Goal: Information Seeking & Learning: Learn about a topic

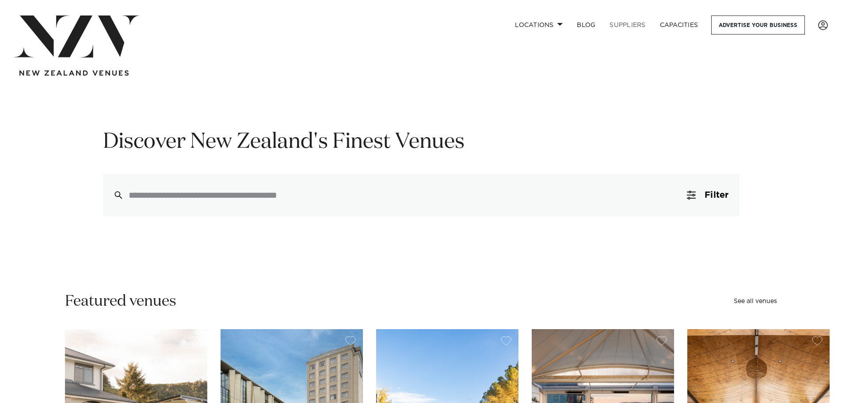
click at [624, 25] on link "SUPPLIERS" at bounding box center [627, 24] width 50 height 19
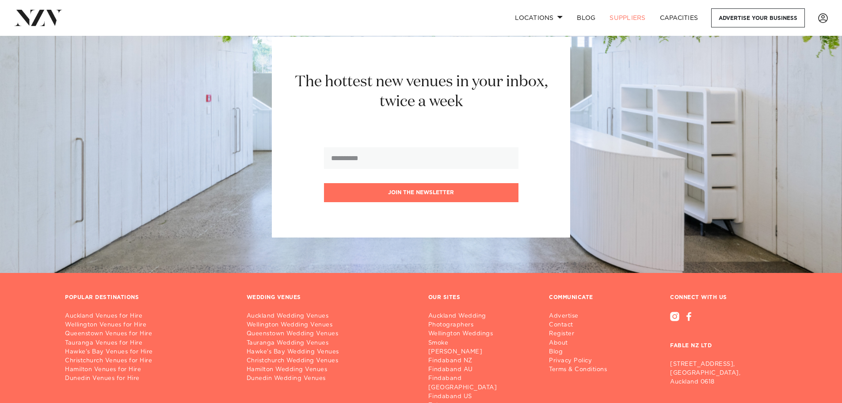
scroll to position [1415, 0]
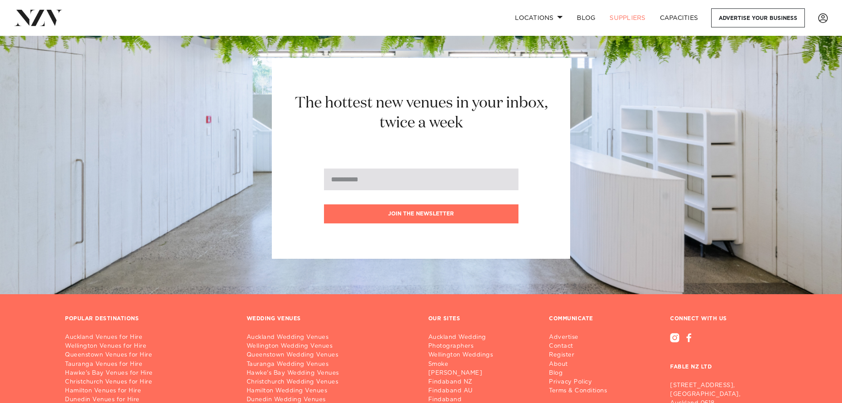
click at [432, 189] on input "email" at bounding box center [421, 179] width 194 height 22
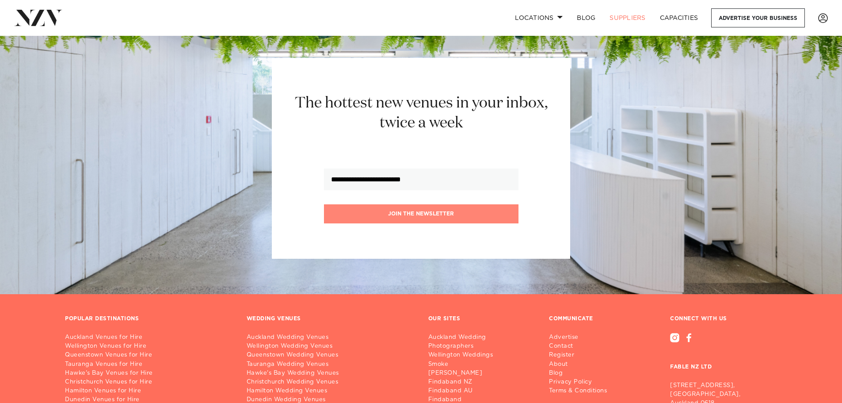
type input "**********"
click at [426, 215] on button "Join the newsletter" at bounding box center [421, 213] width 194 height 19
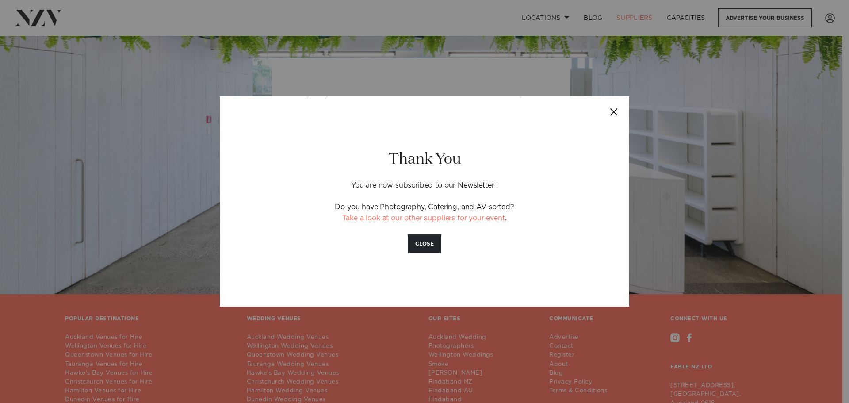
click at [618, 114] on button "Close" at bounding box center [613, 111] width 31 height 31
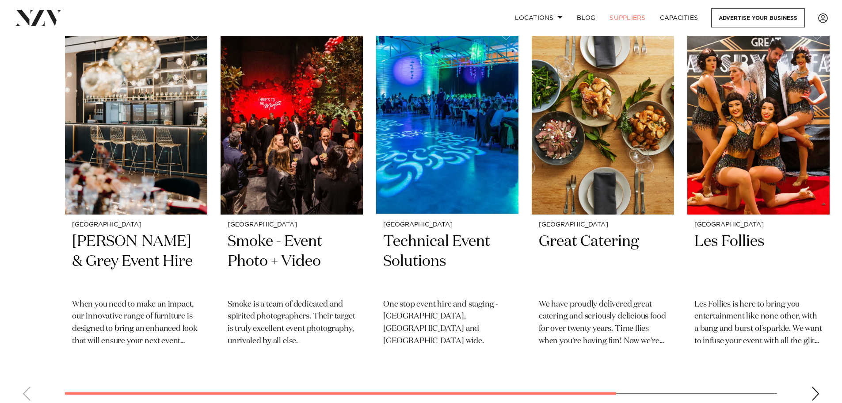
scroll to position [309, 0]
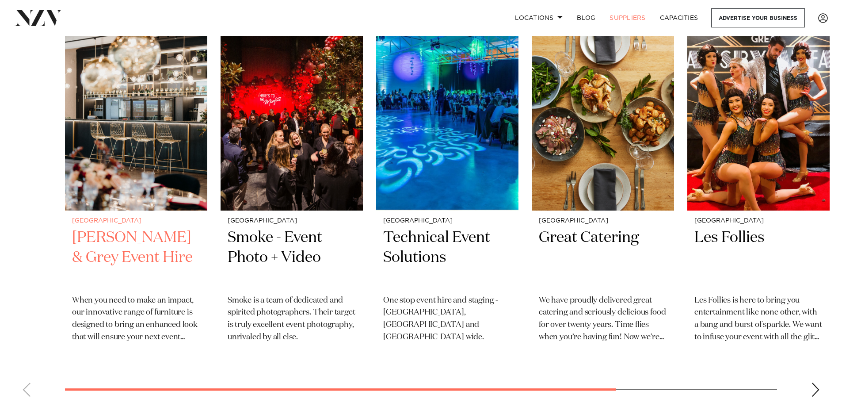
click at [103, 240] on h2 "Darby & Grey Event Hire" at bounding box center [136, 258] width 128 height 60
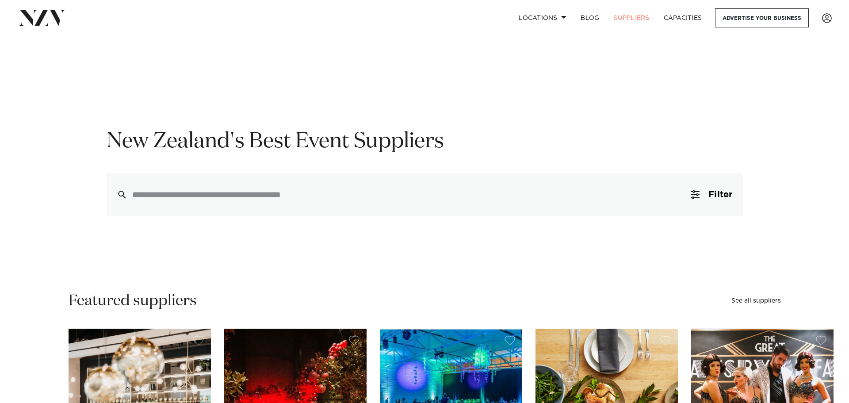
scroll to position [0, 0]
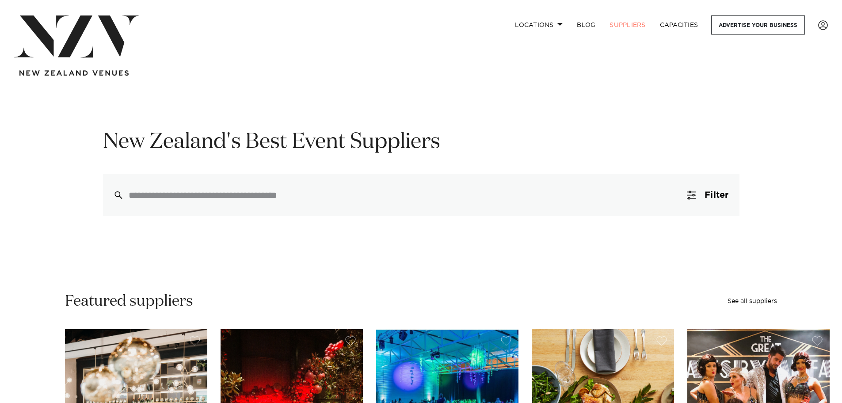
drag, startPoint x: 318, startPoint y: 160, endPoint x: 322, endPoint y: 172, distance: 12.9
click at [321, 172] on div "New Zealand's Best Event Suppliers Filter 0 Filters Search Type Venue Supplier …" at bounding box center [421, 172] width 752 height 88
click at [707, 193] on span "Filter" at bounding box center [717, 195] width 24 height 9
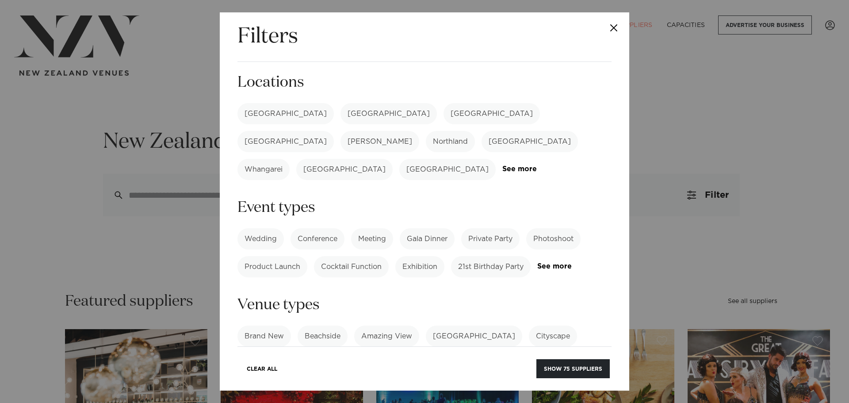
click at [264, 114] on label "[GEOGRAPHIC_DATA]" at bounding box center [285, 113] width 96 height 21
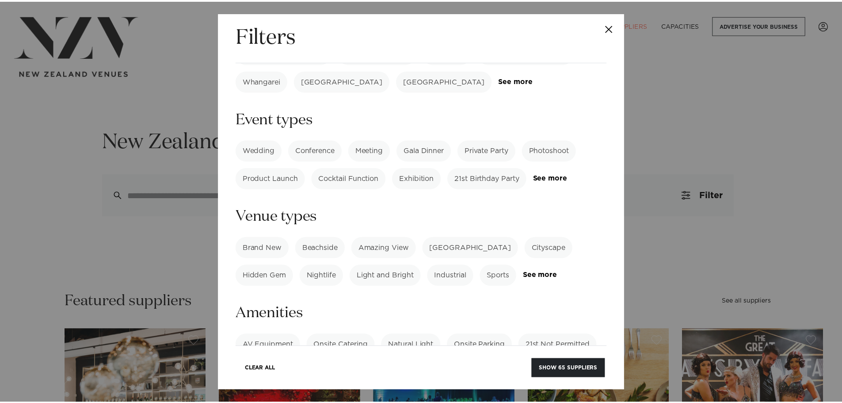
scroll to position [133, 0]
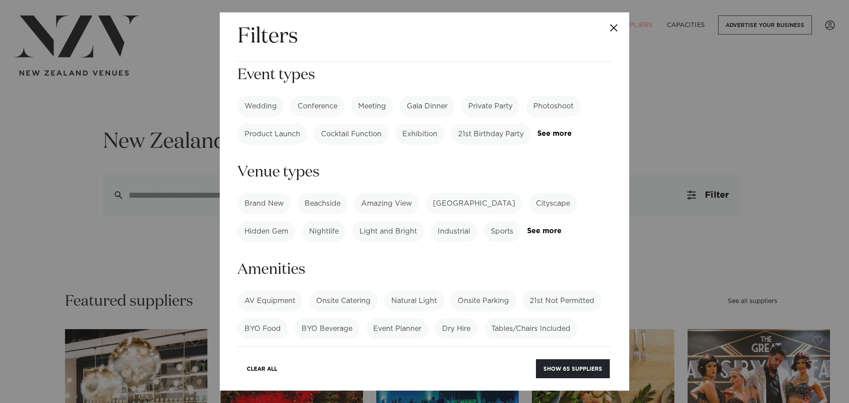
click at [614, 31] on button "Close" at bounding box center [613, 27] width 31 height 31
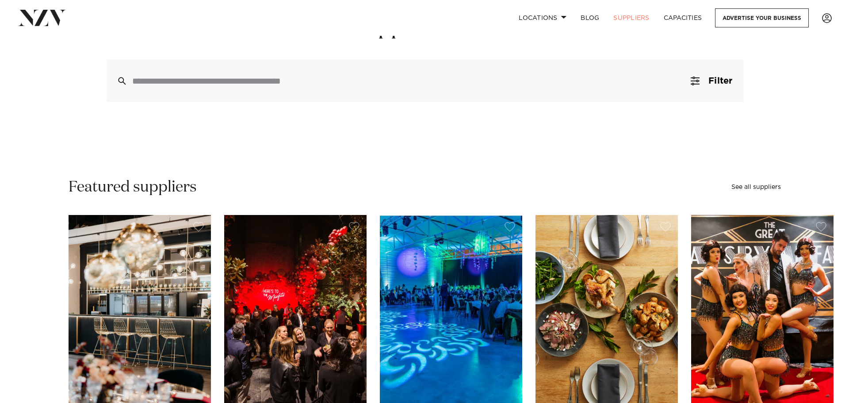
scroll to position [0, 0]
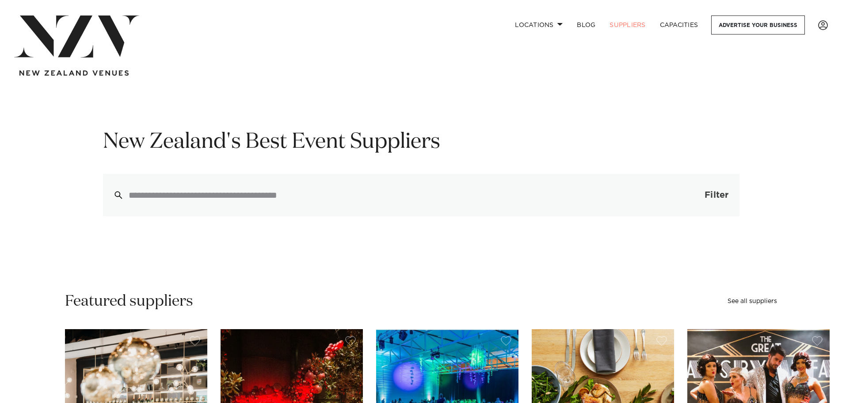
click at [713, 198] on span "Filter" at bounding box center [717, 195] width 24 height 9
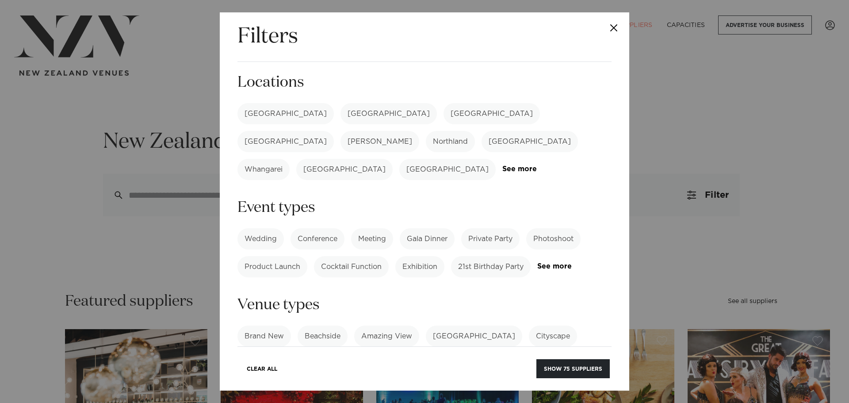
click at [610, 27] on button "Close" at bounding box center [613, 27] width 31 height 31
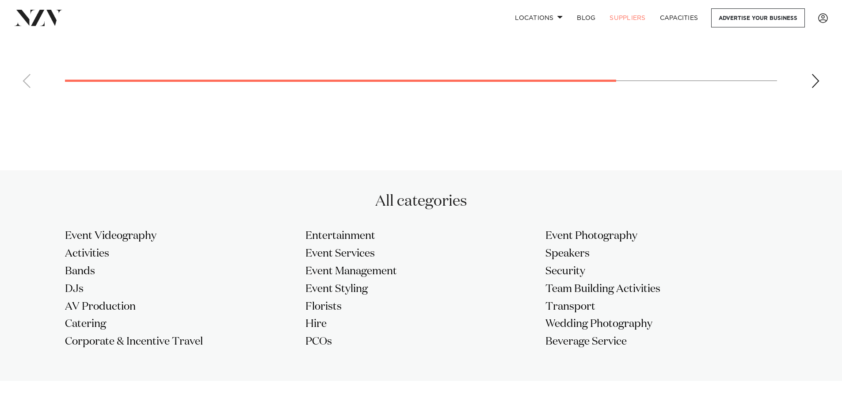
scroll to position [619, 0]
click at [315, 321] on h3 "Hire" at bounding box center [421, 323] width 232 height 14
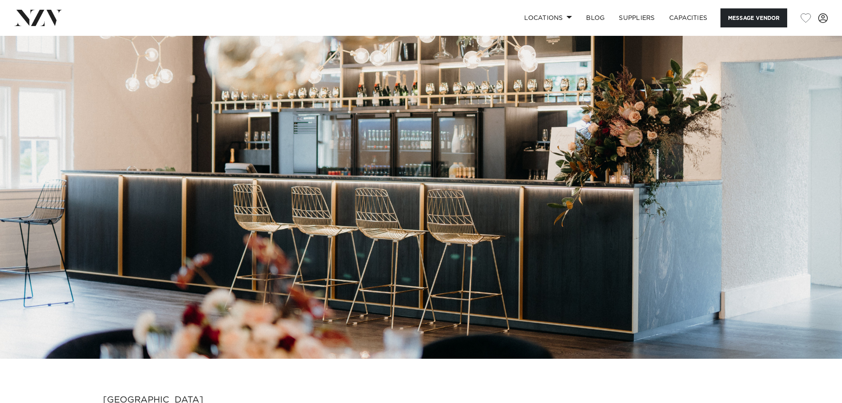
scroll to position [44, 0]
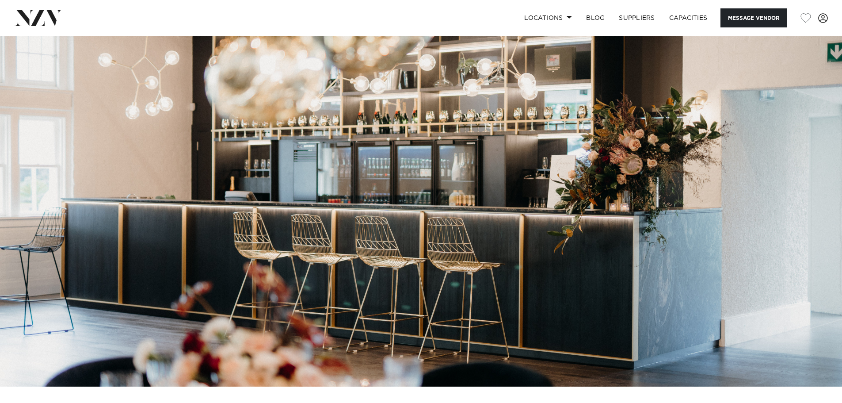
click at [240, 238] on img at bounding box center [421, 189] width 842 height 395
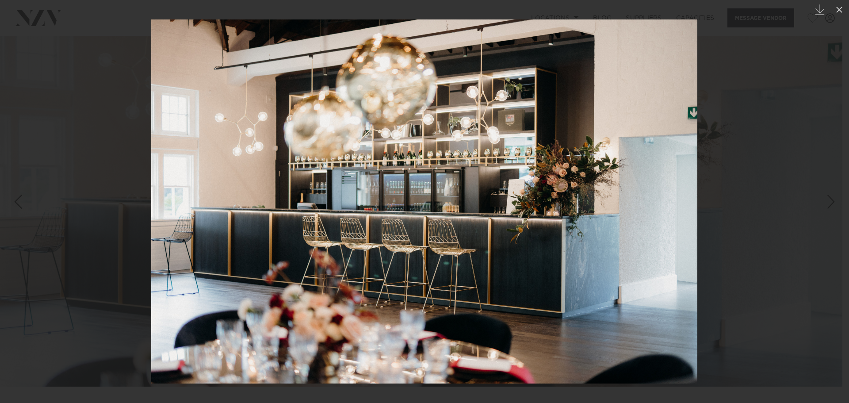
click at [819, 195] on link at bounding box center [833, 201] width 31 height 44
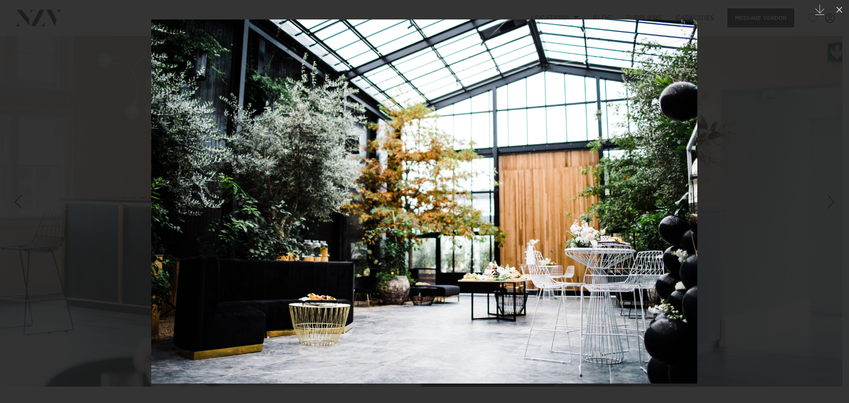
click at [827, 200] on div "Next slide" at bounding box center [831, 201] width 12 height 17
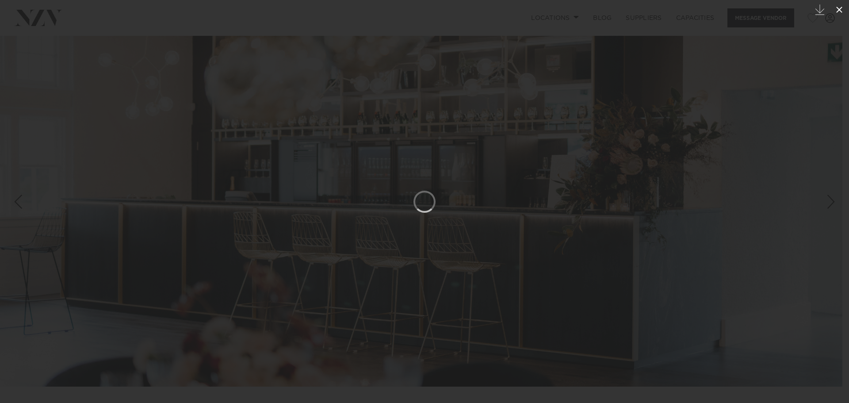
click at [837, 7] on icon at bounding box center [839, 9] width 11 height 11
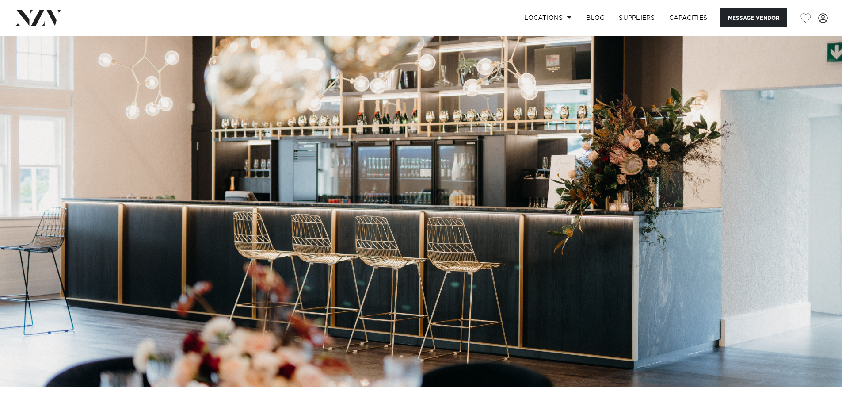
click at [824, 202] on img at bounding box center [421, 189] width 842 height 395
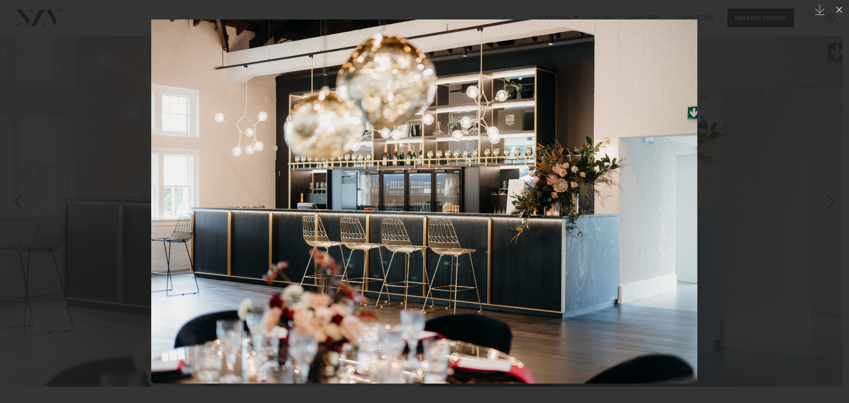
click at [822, 198] on link at bounding box center [833, 201] width 31 height 44
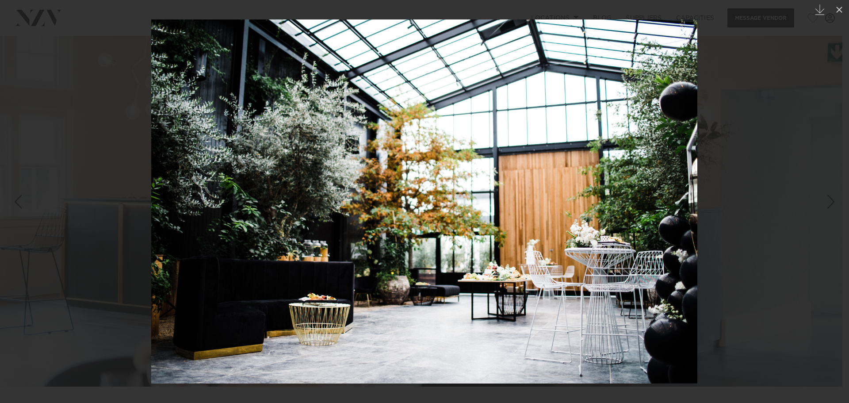
click at [827, 202] on div "Next slide" at bounding box center [831, 201] width 12 height 17
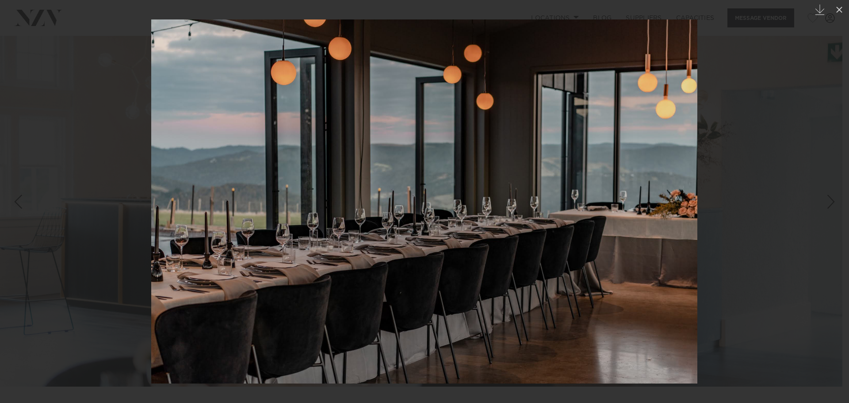
click at [827, 202] on div "Next slide" at bounding box center [831, 201] width 12 height 17
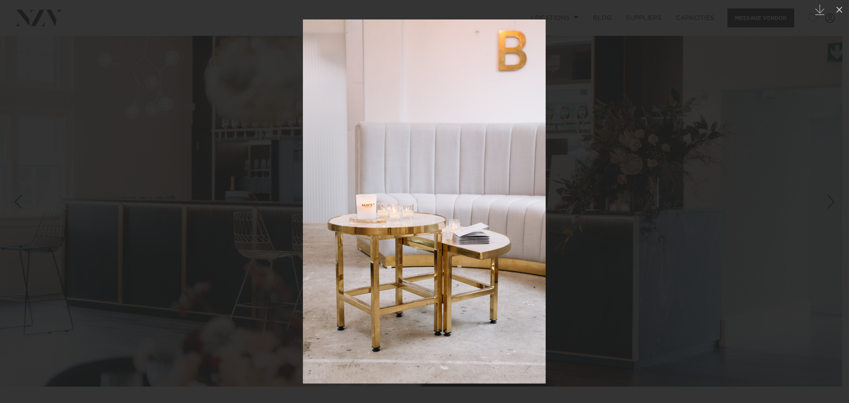
click at [827, 202] on div "Next slide" at bounding box center [831, 201] width 12 height 17
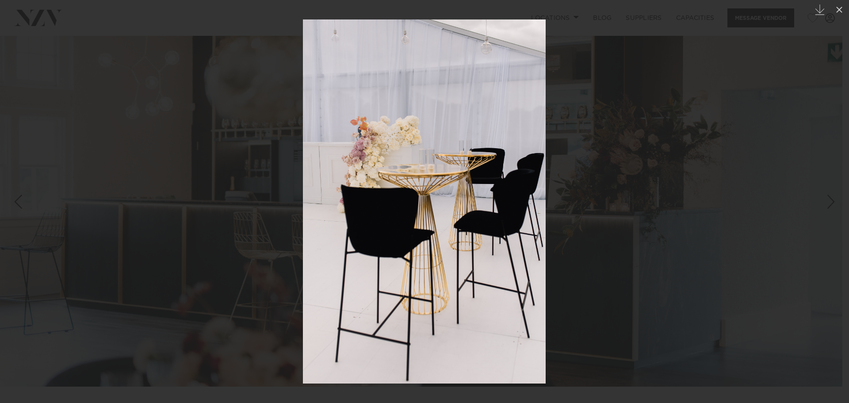
click at [827, 202] on div "8 / 11 Created with Sketch." at bounding box center [424, 201] width 849 height 403
click at [842, 6] on icon at bounding box center [839, 9] width 11 height 11
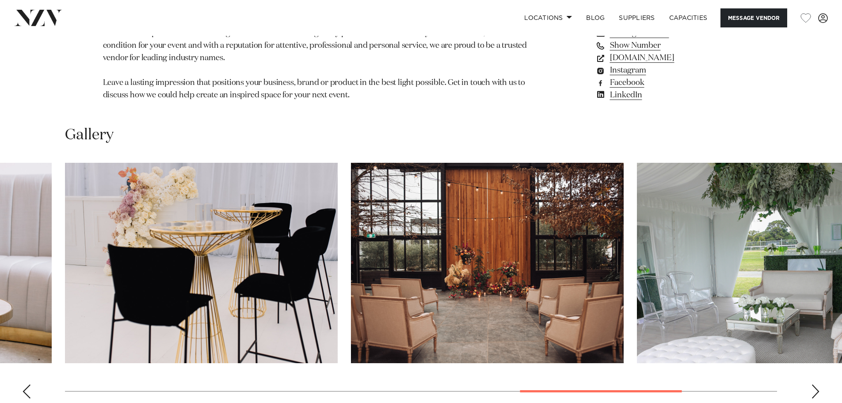
scroll to position [663, 0]
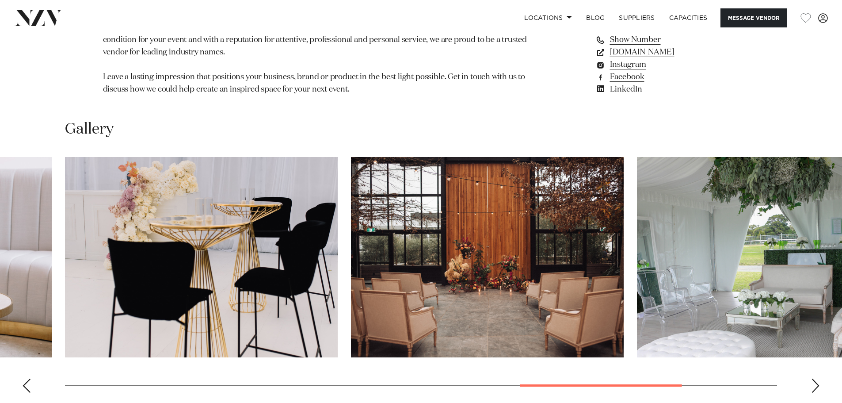
click at [816, 378] on div "Next slide" at bounding box center [815, 385] width 9 height 14
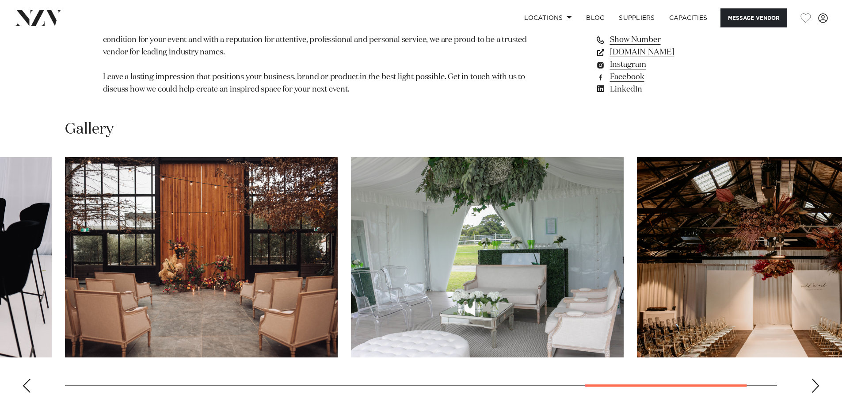
click at [816, 378] on div "Next slide" at bounding box center [815, 385] width 9 height 14
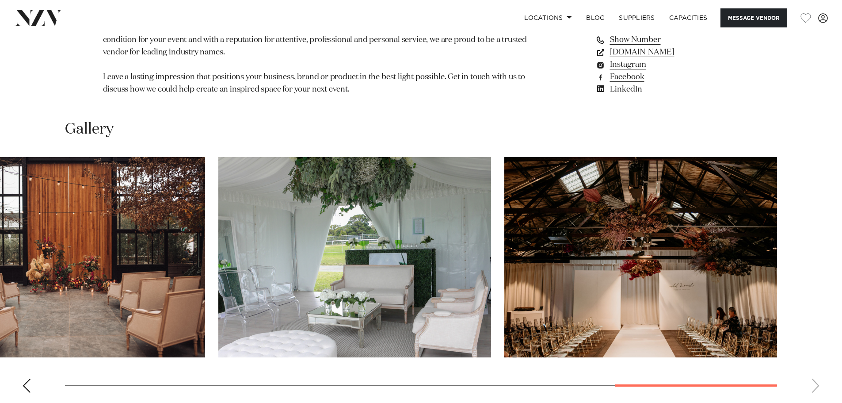
click at [816, 343] on swiper-container at bounding box center [421, 278] width 842 height 243
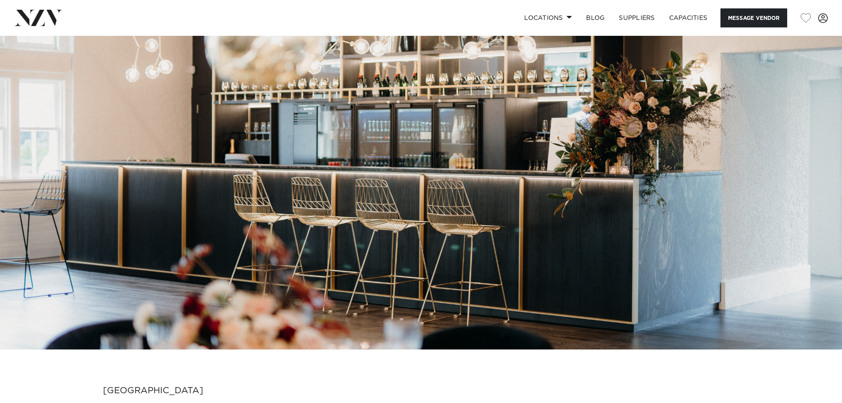
scroll to position [0, 0]
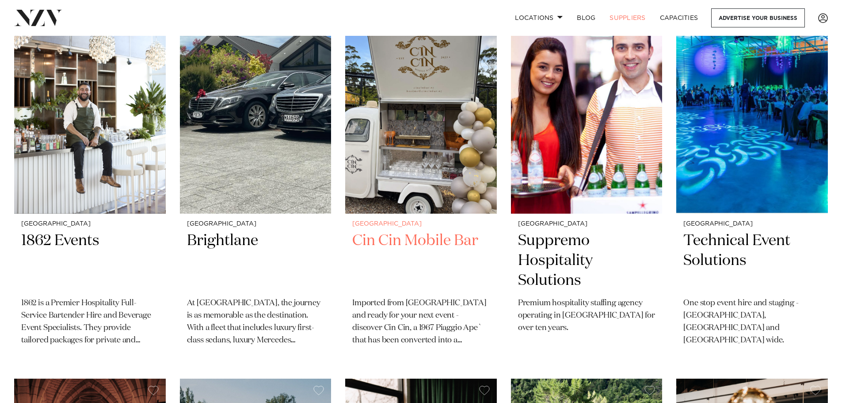
scroll to position [221, 0]
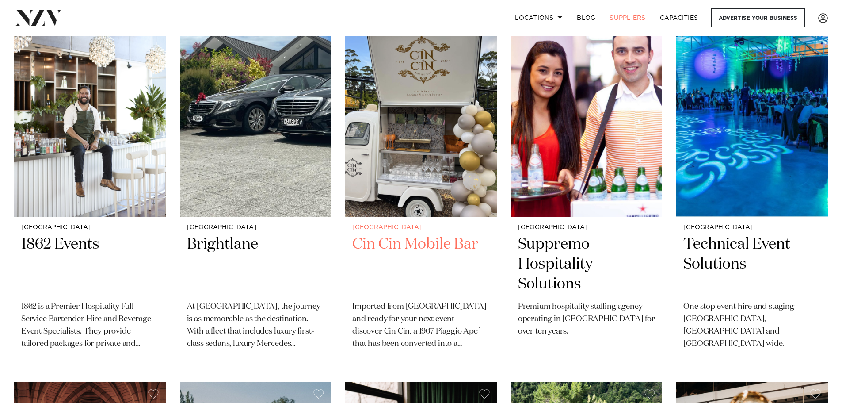
click at [408, 146] on img at bounding box center [421, 115] width 152 height 203
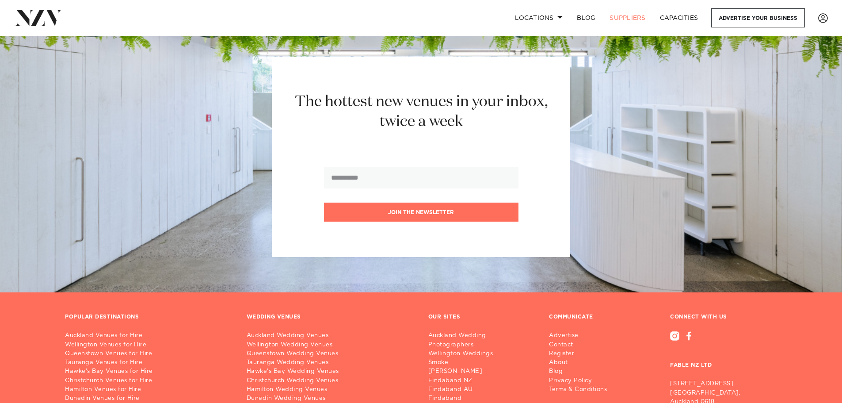
scroll to position [1493, 0]
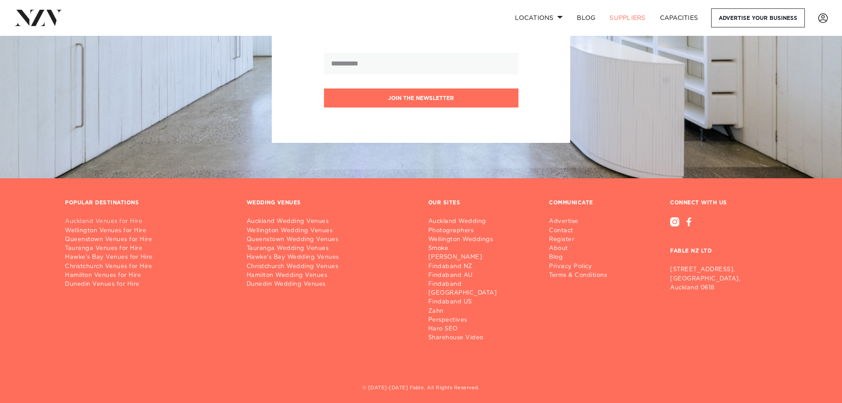
click at [126, 220] on link "Auckland Venues for Hire" at bounding box center [149, 221] width 168 height 9
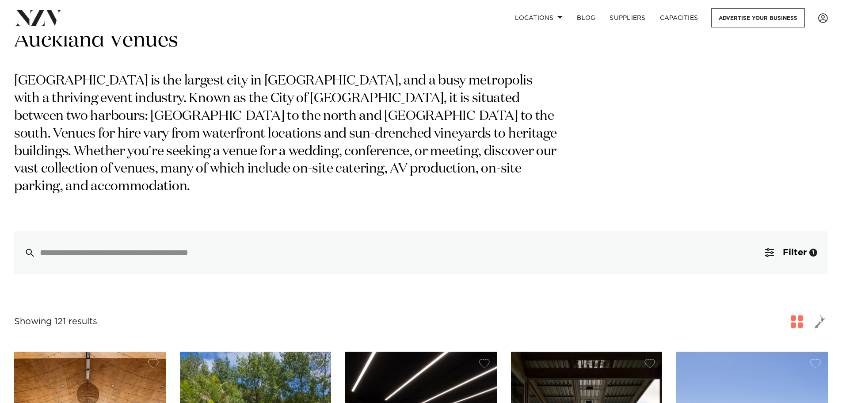
drag, startPoint x: 372, startPoint y: 280, endPoint x: 260, endPoint y: 281, distance: 111.8
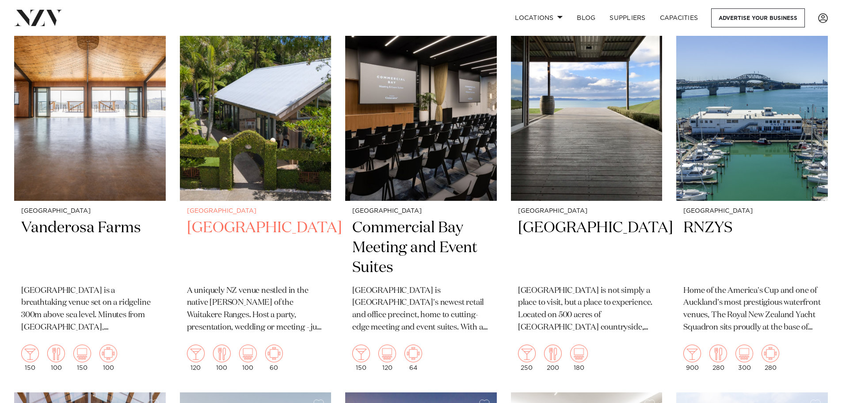
scroll to position [354, 0]
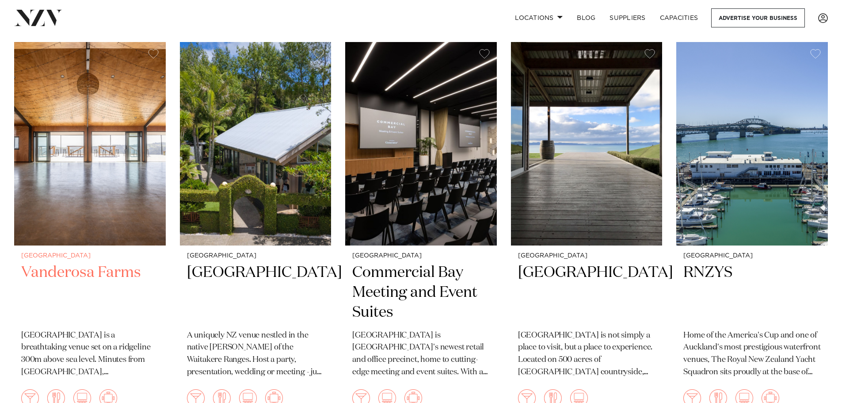
click at [80, 263] on h2 "Vanderosa Farms" at bounding box center [89, 293] width 137 height 60
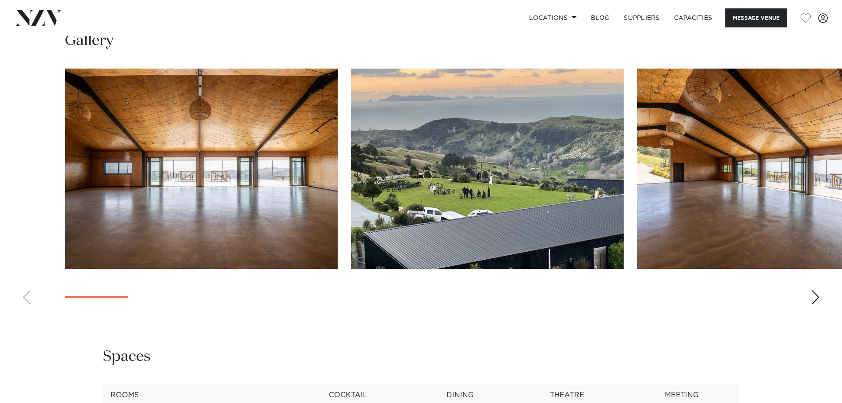
scroll to position [884, 0]
click at [182, 177] on img "1 / 28" at bounding box center [201, 168] width 273 height 200
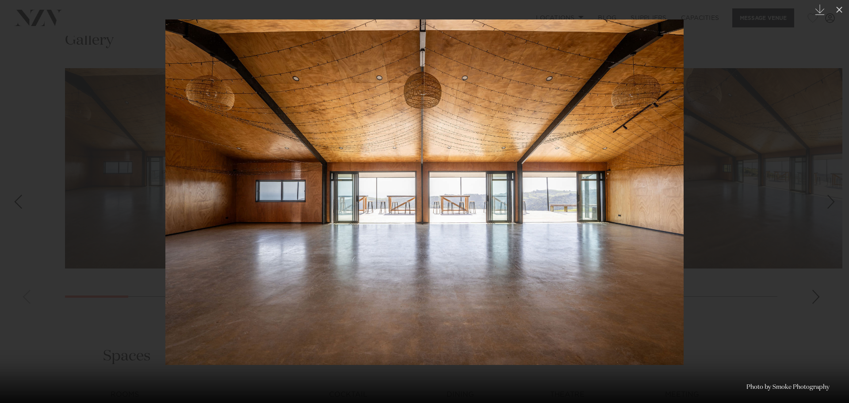
click at [831, 203] on div "Next slide" at bounding box center [831, 201] width 12 height 17
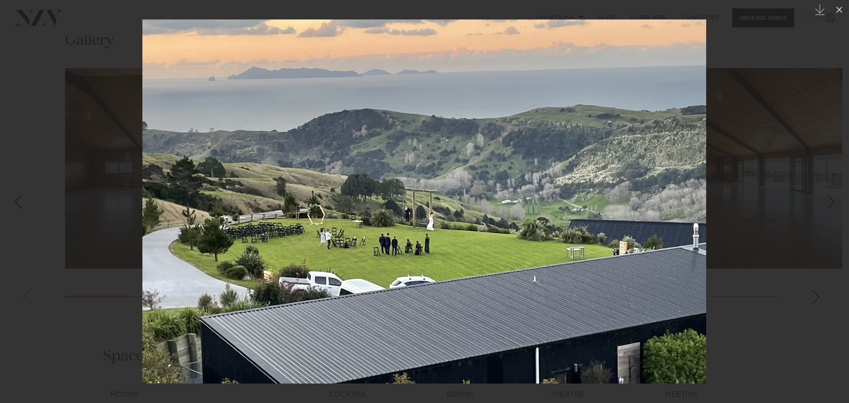
click at [829, 203] on div "Next slide" at bounding box center [831, 201] width 12 height 17
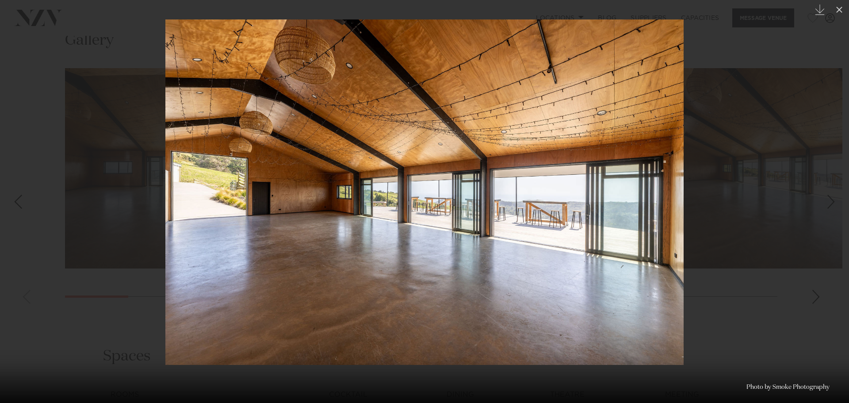
click at [829, 203] on div "Next slide" at bounding box center [831, 201] width 12 height 17
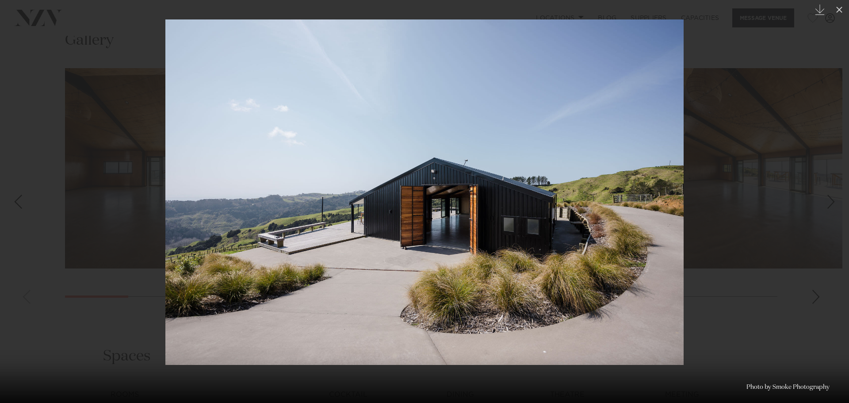
click at [26, 204] on link at bounding box center [15, 201] width 31 height 44
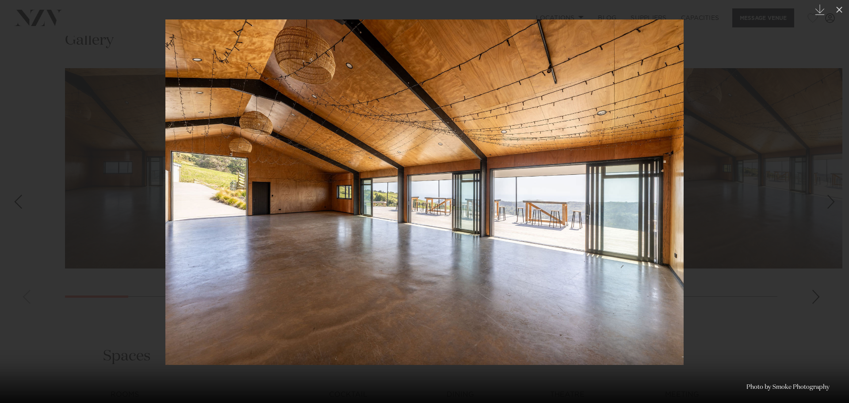
click at [834, 183] on link at bounding box center [833, 201] width 31 height 44
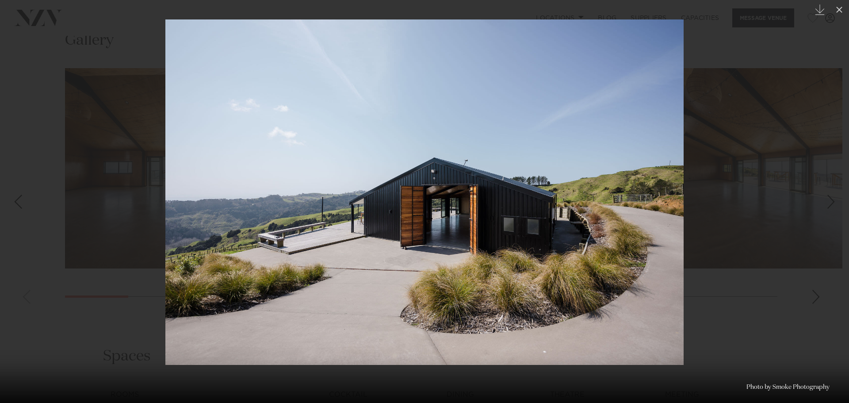
click at [834, 183] on link at bounding box center [833, 201] width 31 height 44
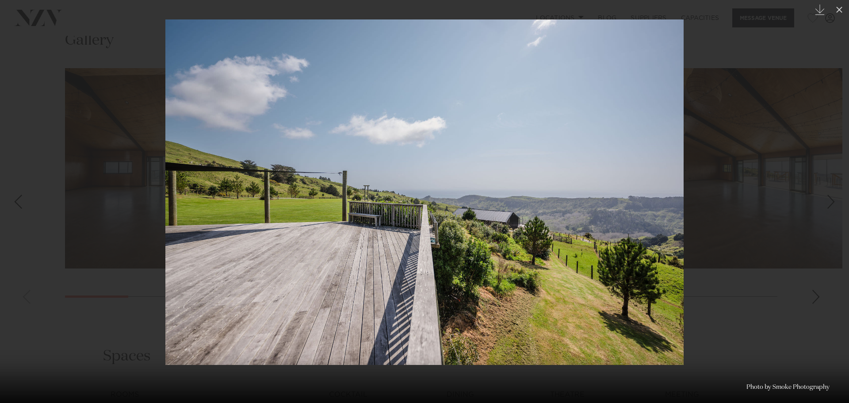
click at [834, 183] on link at bounding box center [833, 201] width 31 height 44
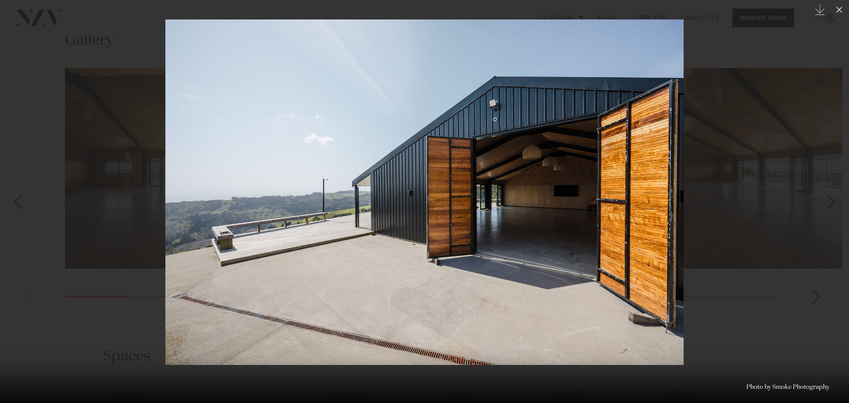
click at [834, 183] on link at bounding box center [833, 201] width 31 height 44
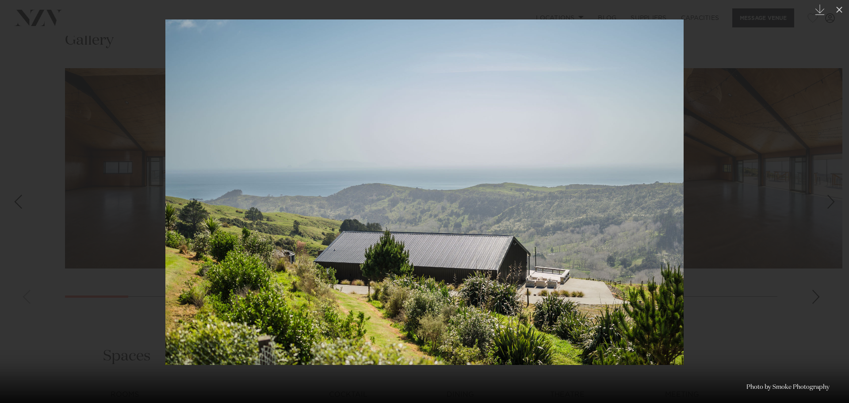
click at [834, 183] on link at bounding box center [833, 201] width 31 height 44
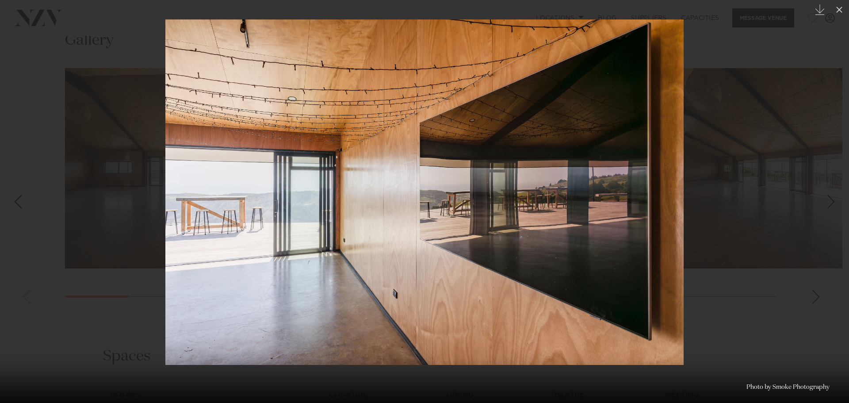
click at [834, 183] on link at bounding box center [833, 201] width 31 height 44
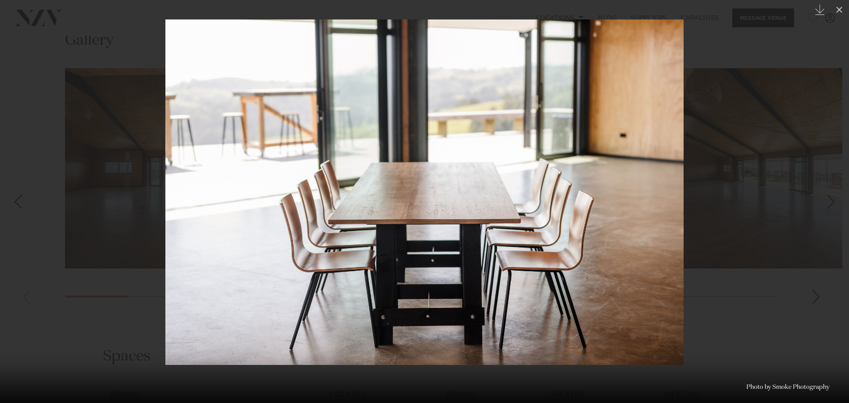
click at [834, 183] on link at bounding box center [833, 201] width 31 height 44
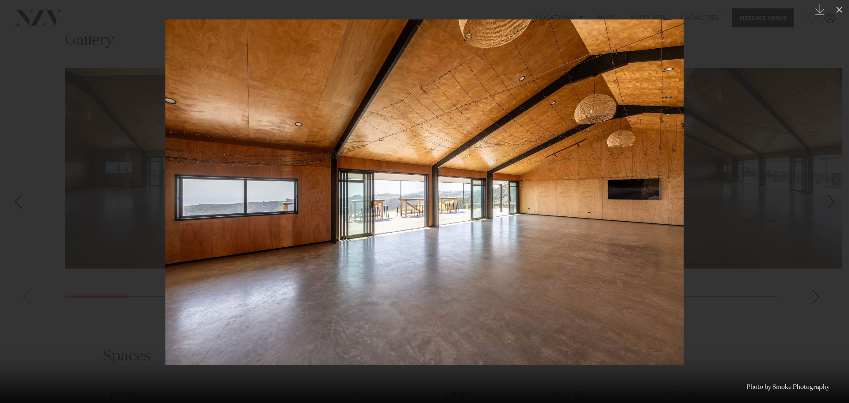
click at [834, 183] on link at bounding box center [833, 201] width 31 height 44
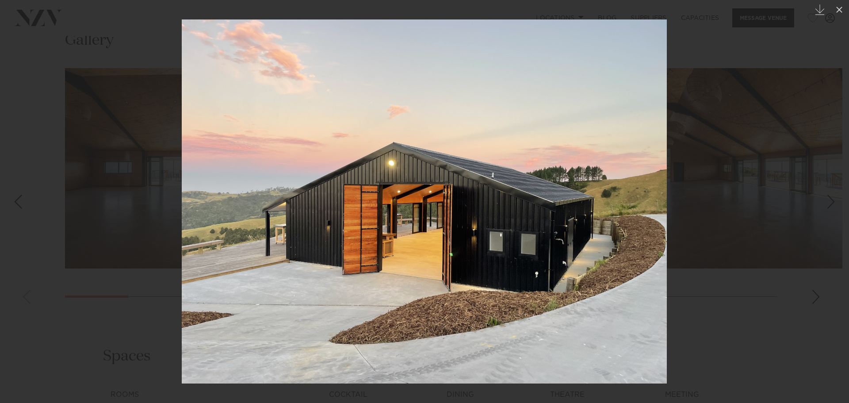
click at [834, 183] on link at bounding box center [833, 201] width 31 height 44
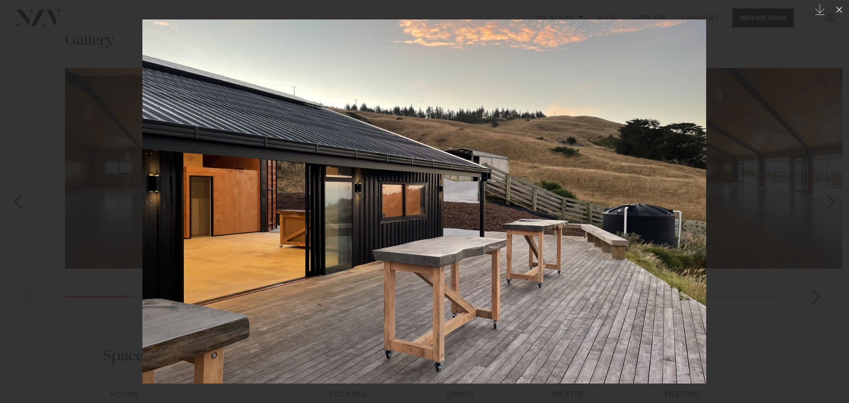
click at [834, 183] on link at bounding box center [833, 201] width 31 height 44
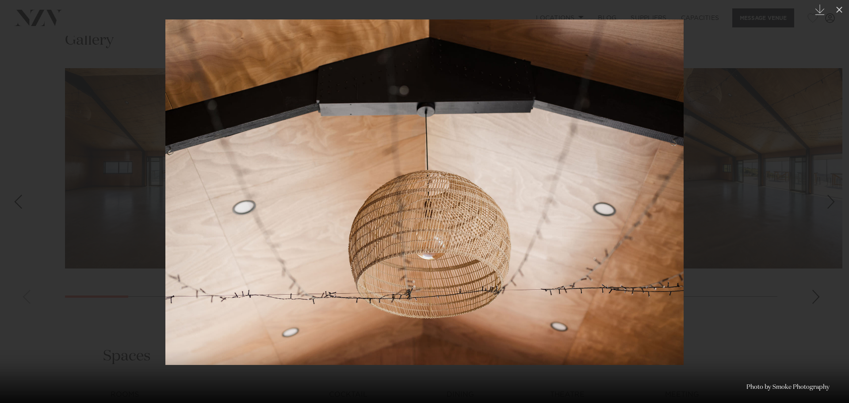
click at [834, 183] on link at bounding box center [833, 201] width 31 height 44
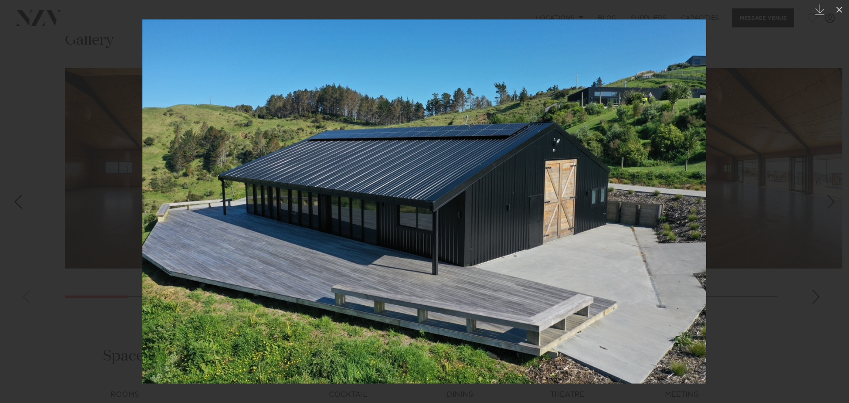
click at [834, 183] on link at bounding box center [833, 201] width 31 height 44
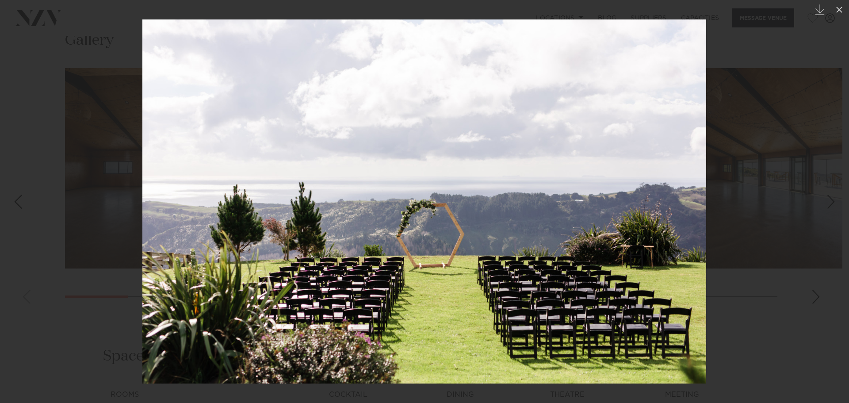
click at [834, 183] on link at bounding box center [833, 201] width 31 height 44
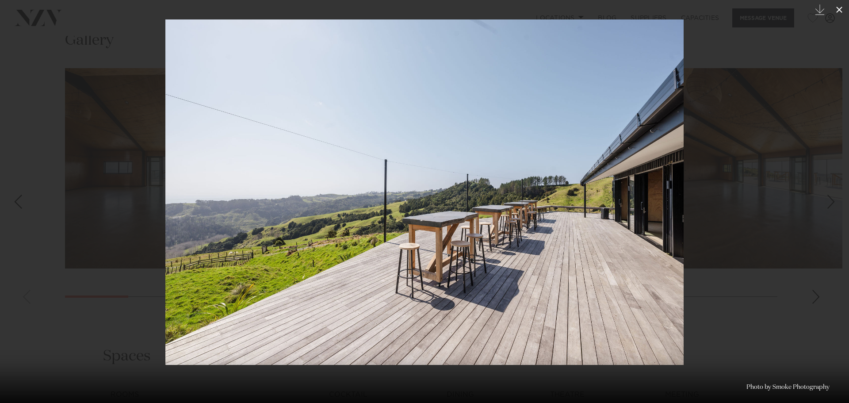
click at [841, 6] on icon at bounding box center [839, 9] width 11 height 11
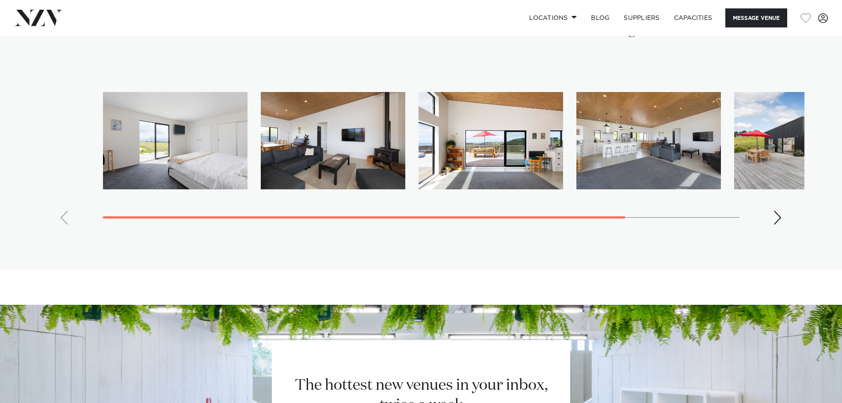
scroll to position [1459, 0]
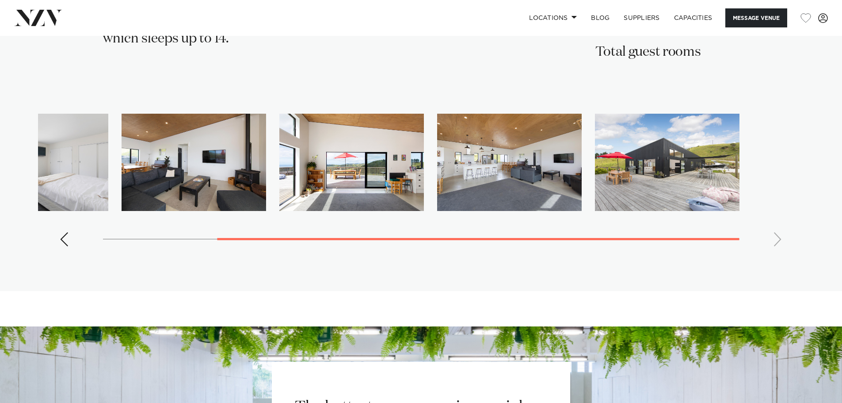
click at [597, 224] on swiper-container at bounding box center [421, 184] width 766 height 140
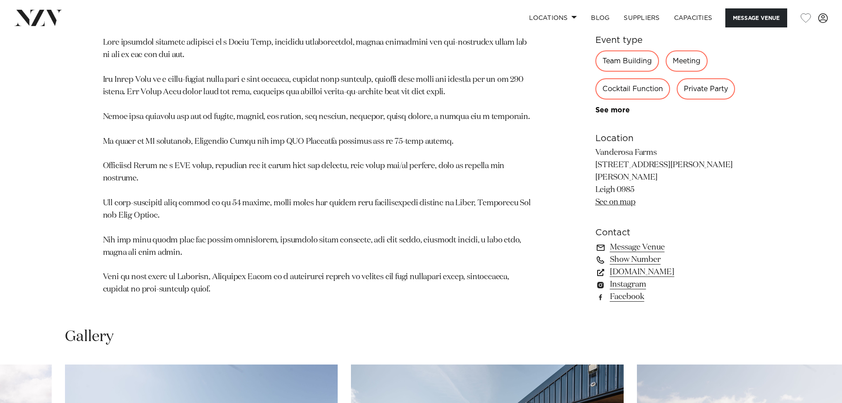
scroll to position [575, 0]
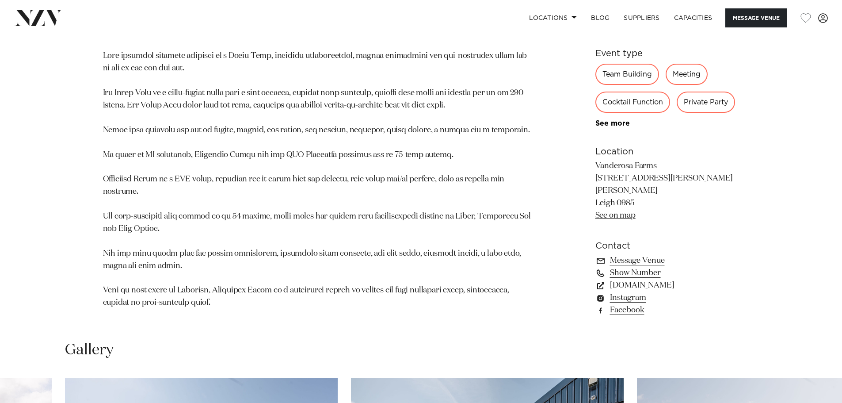
click at [611, 211] on link "See on map" at bounding box center [615, 215] width 40 height 8
